Goal: Find contact information: Find contact information

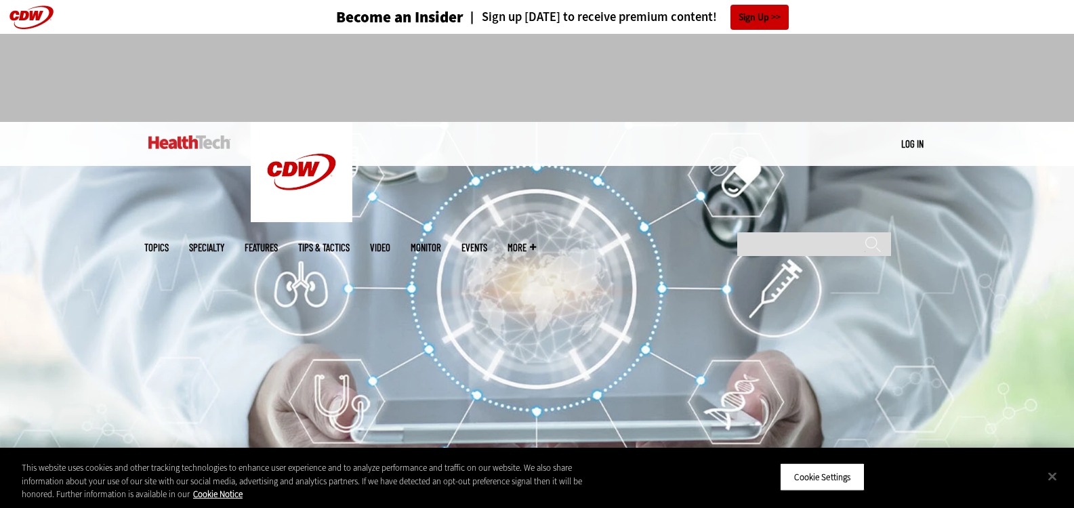
click at [870, 79] on div at bounding box center [537, 72] width 786 height 77
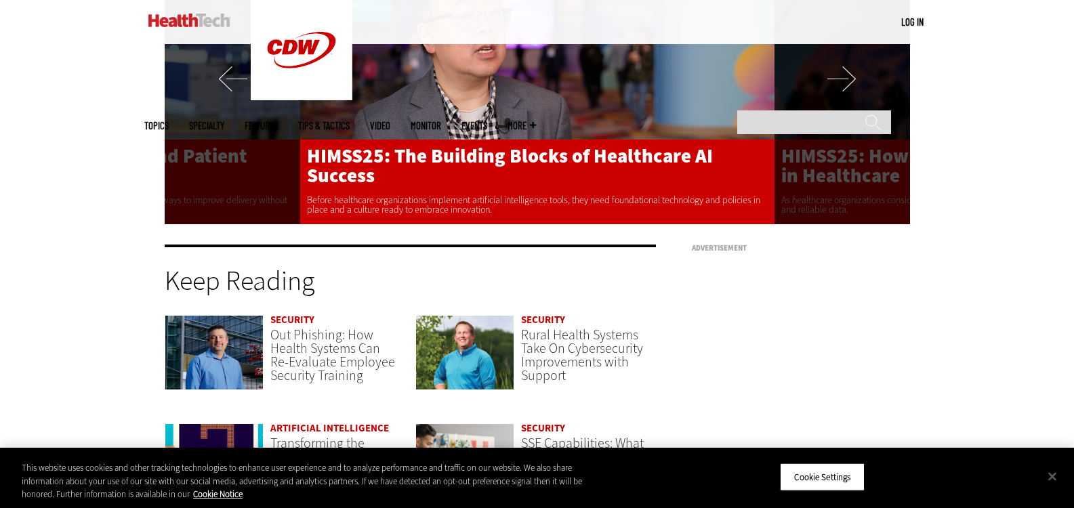
scroll to position [3484, 0]
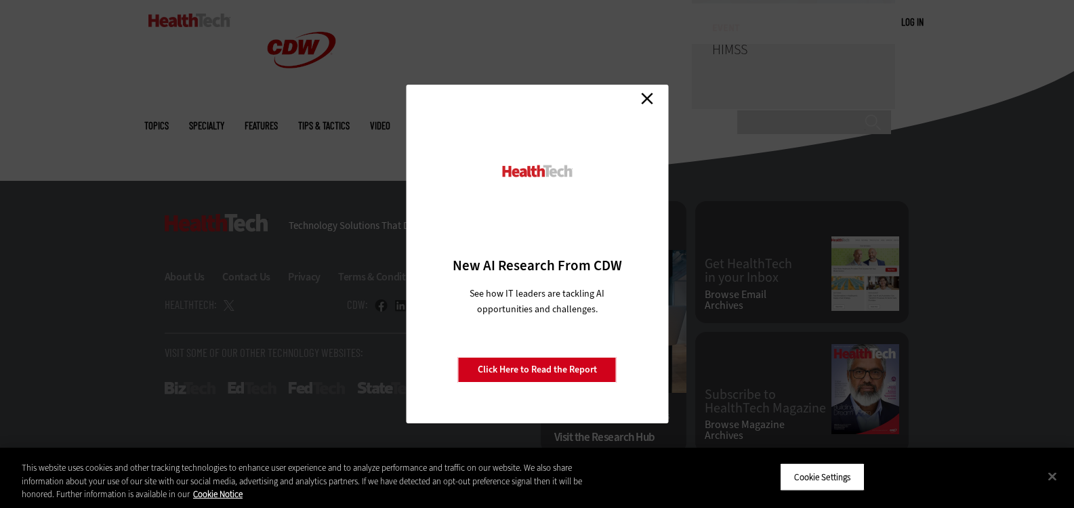
click at [645, 96] on link "Close" at bounding box center [647, 98] width 20 height 20
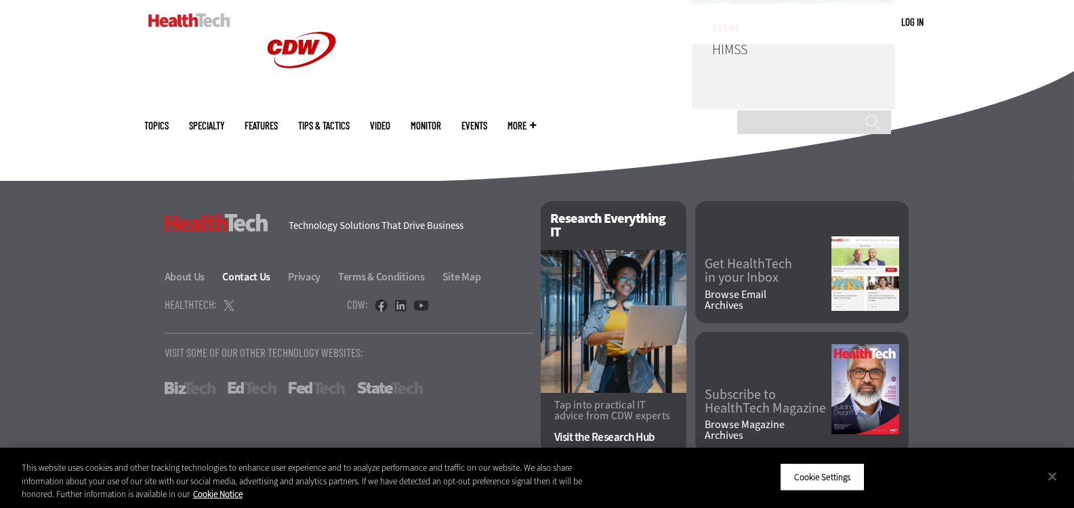
click at [247, 270] on link "Contact Us" at bounding box center [254, 277] width 64 height 14
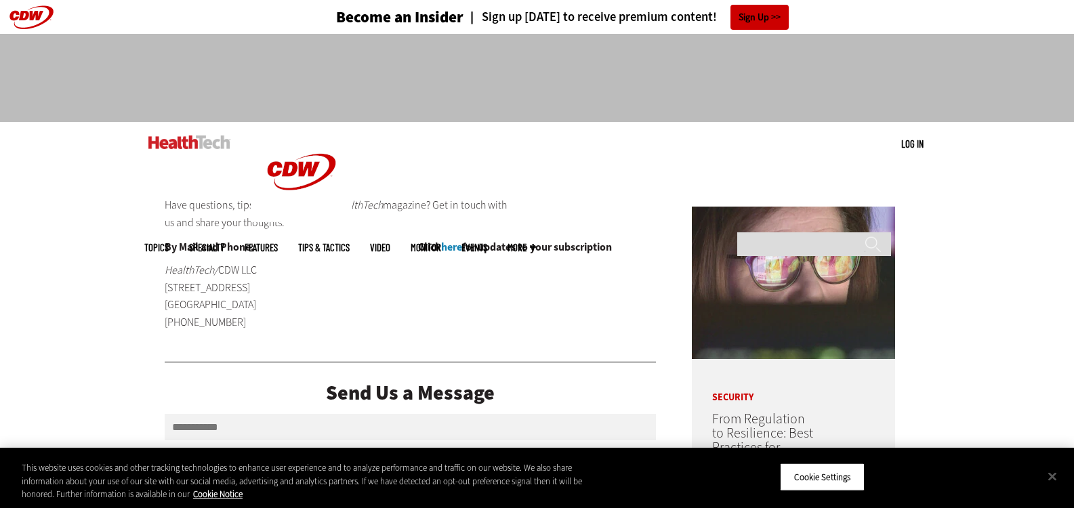
click at [35, 125] on div "MENU Log in Mobile menu Topics Artificial Intelligence Cloud Data Analytics Dat…" at bounding box center [537, 144] width 1074 height 44
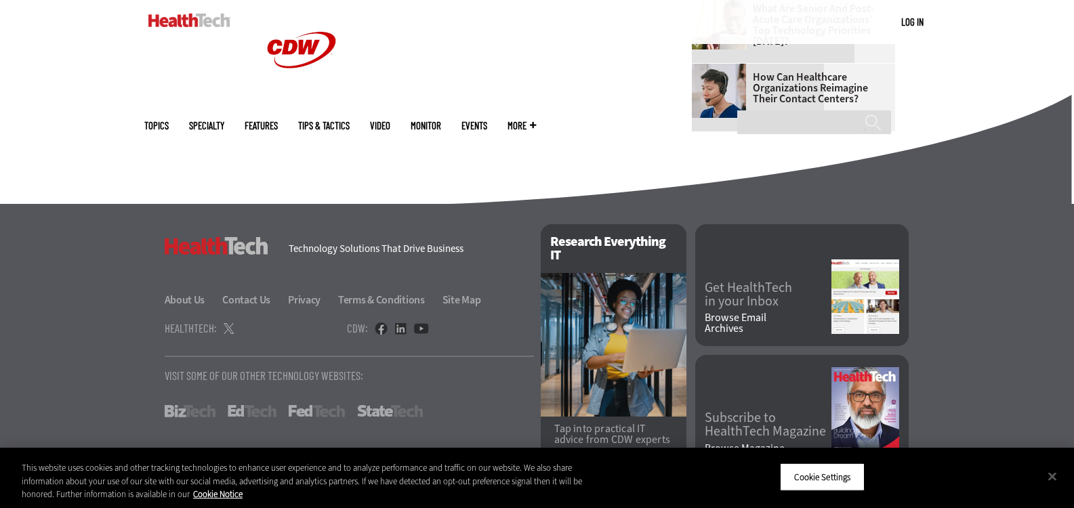
scroll to position [973, 0]
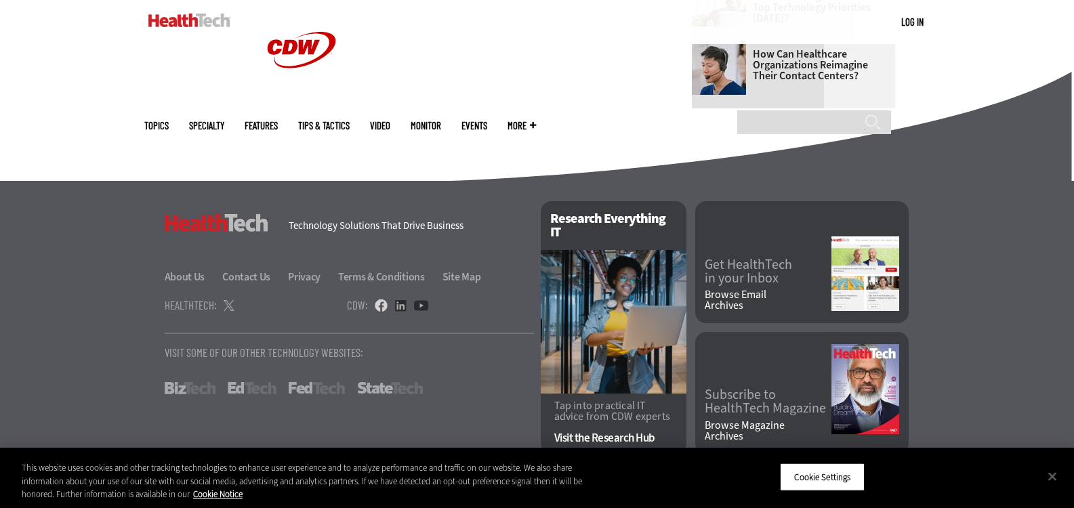
click at [379, 306] on link at bounding box center [381, 305] width 13 height 12
click at [378, 304] on link at bounding box center [381, 305] width 13 height 12
